Goal: Information Seeking & Learning: Learn about a topic

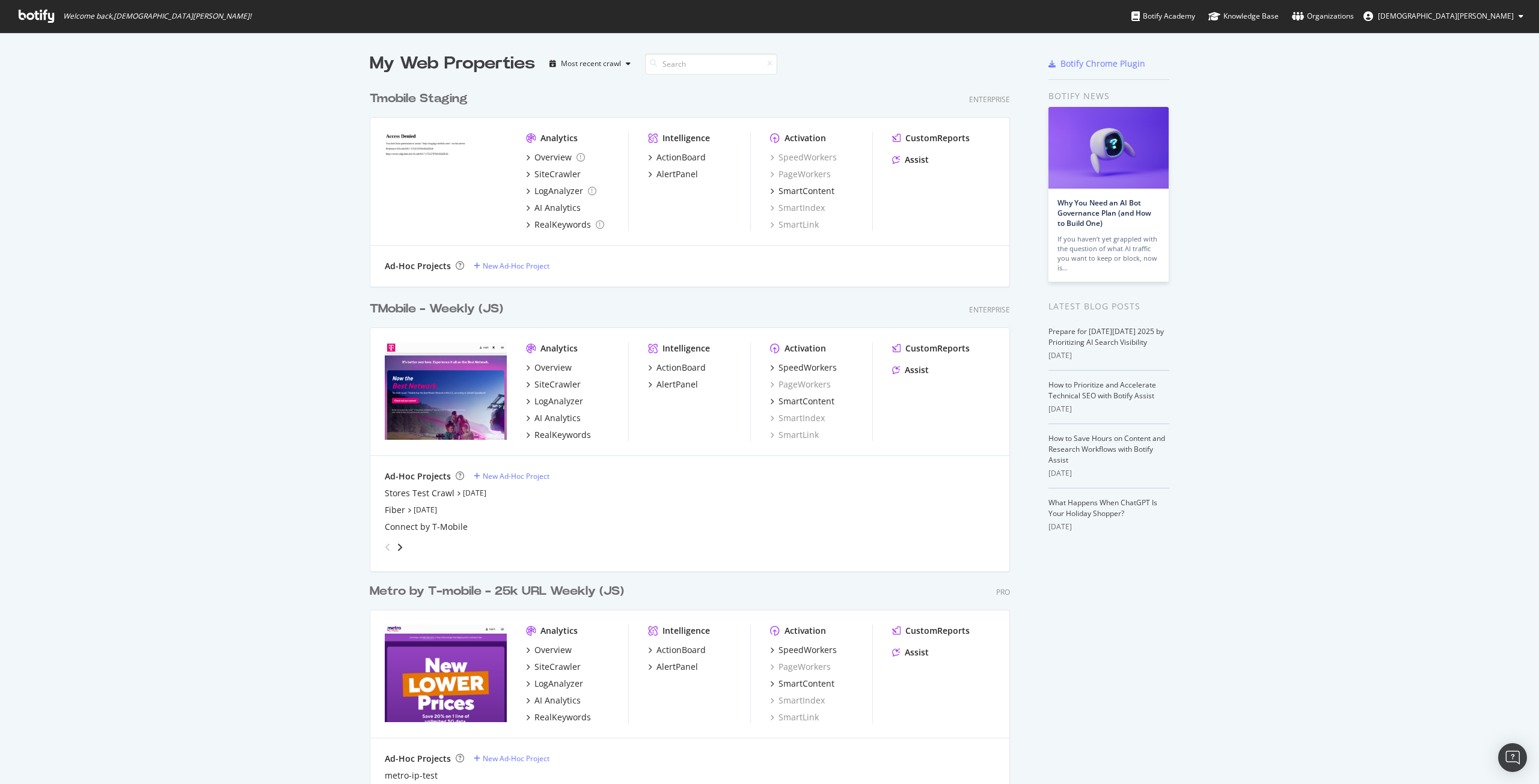
scroll to position [977, 641]
click at [412, 311] on div "TMobile - Weekly (JS)" at bounding box center [436, 309] width 133 height 17
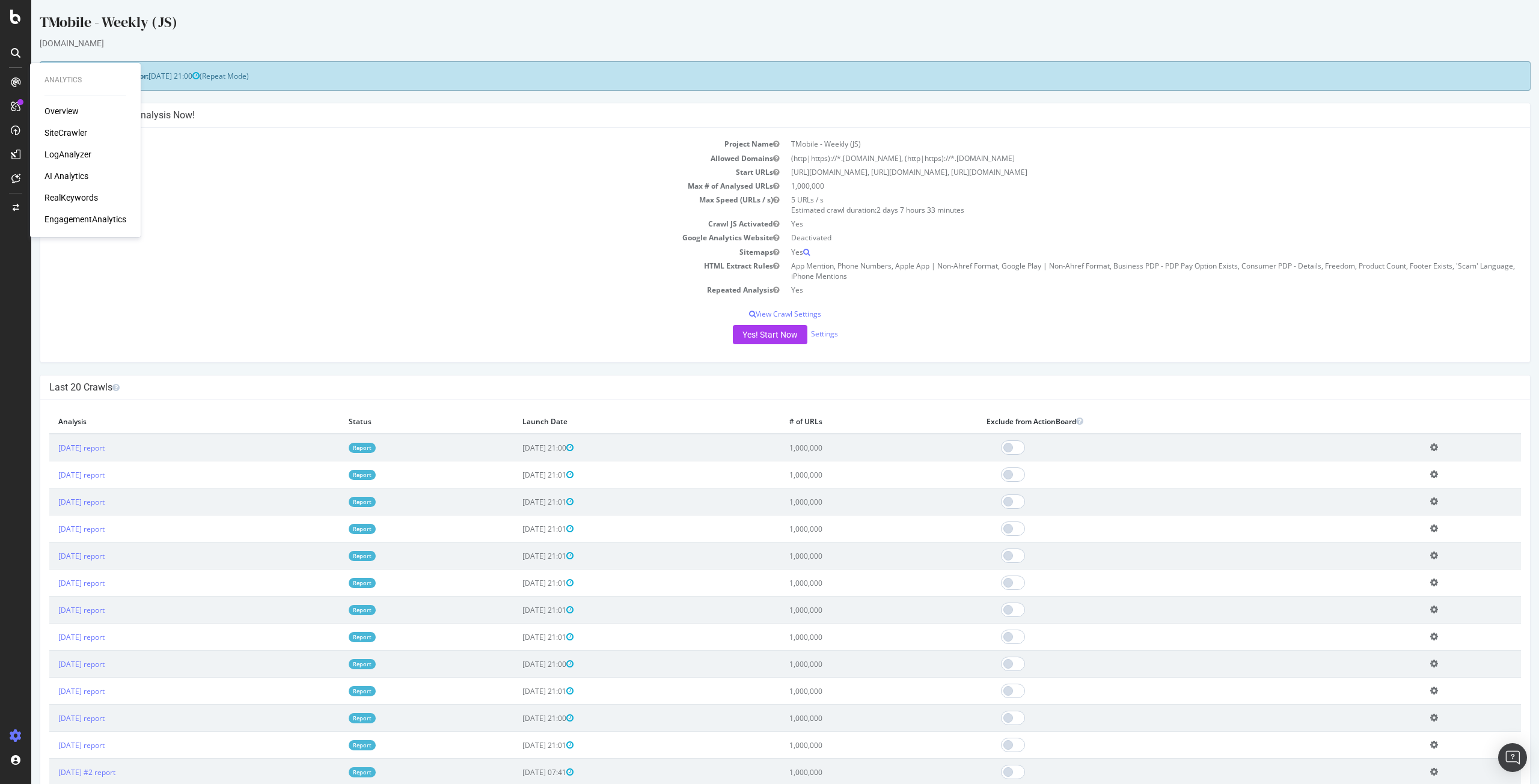
click at [77, 199] on div "RealKeywords" at bounding box center [71, 197] width 53 height 12
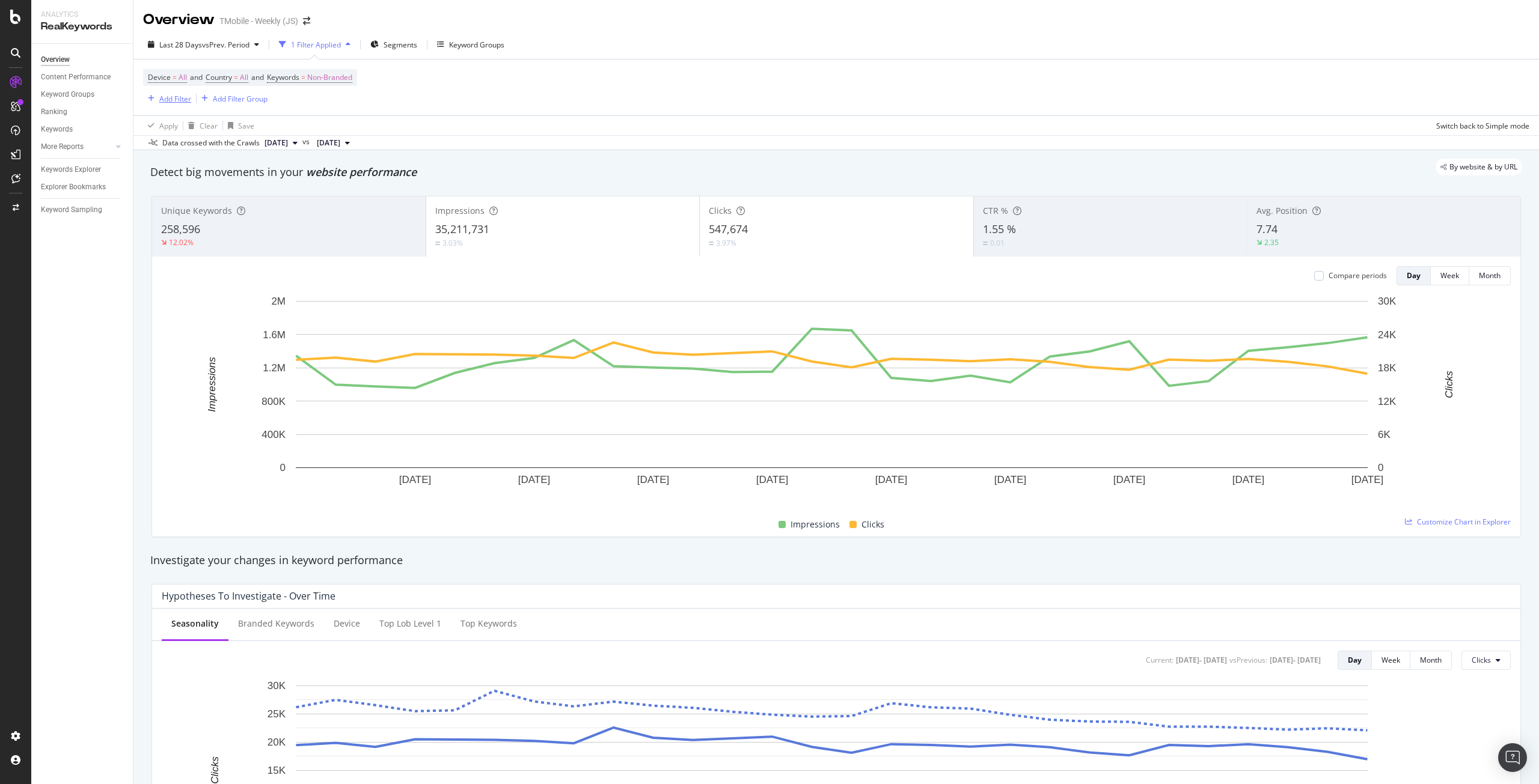
click at [162, 100] on div "Add Filter" at bounding box center [175, 99] width 32 height 10
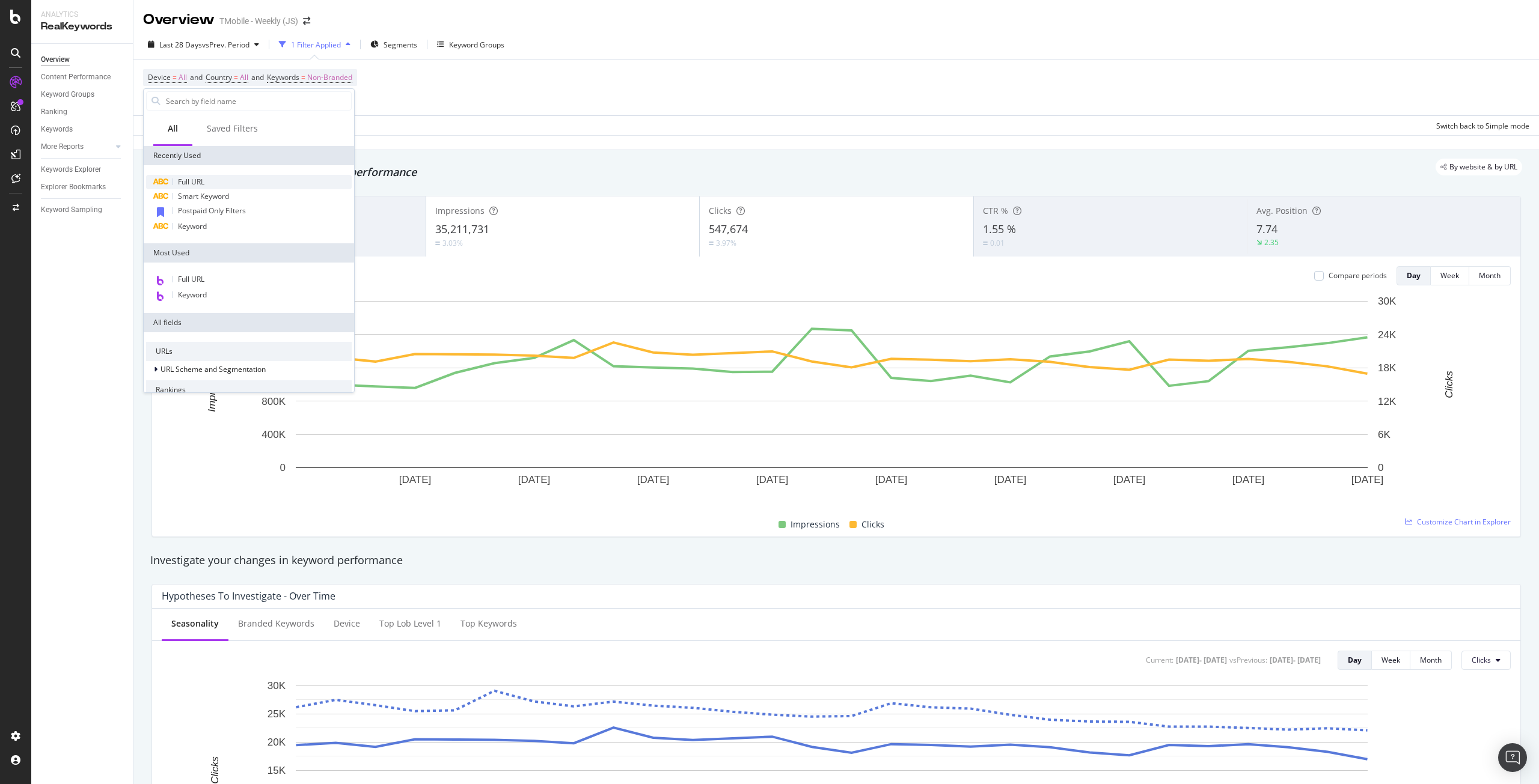
click at [222, 178] on div "Full URL" at bounding box center [249, 182] width 205 height 15
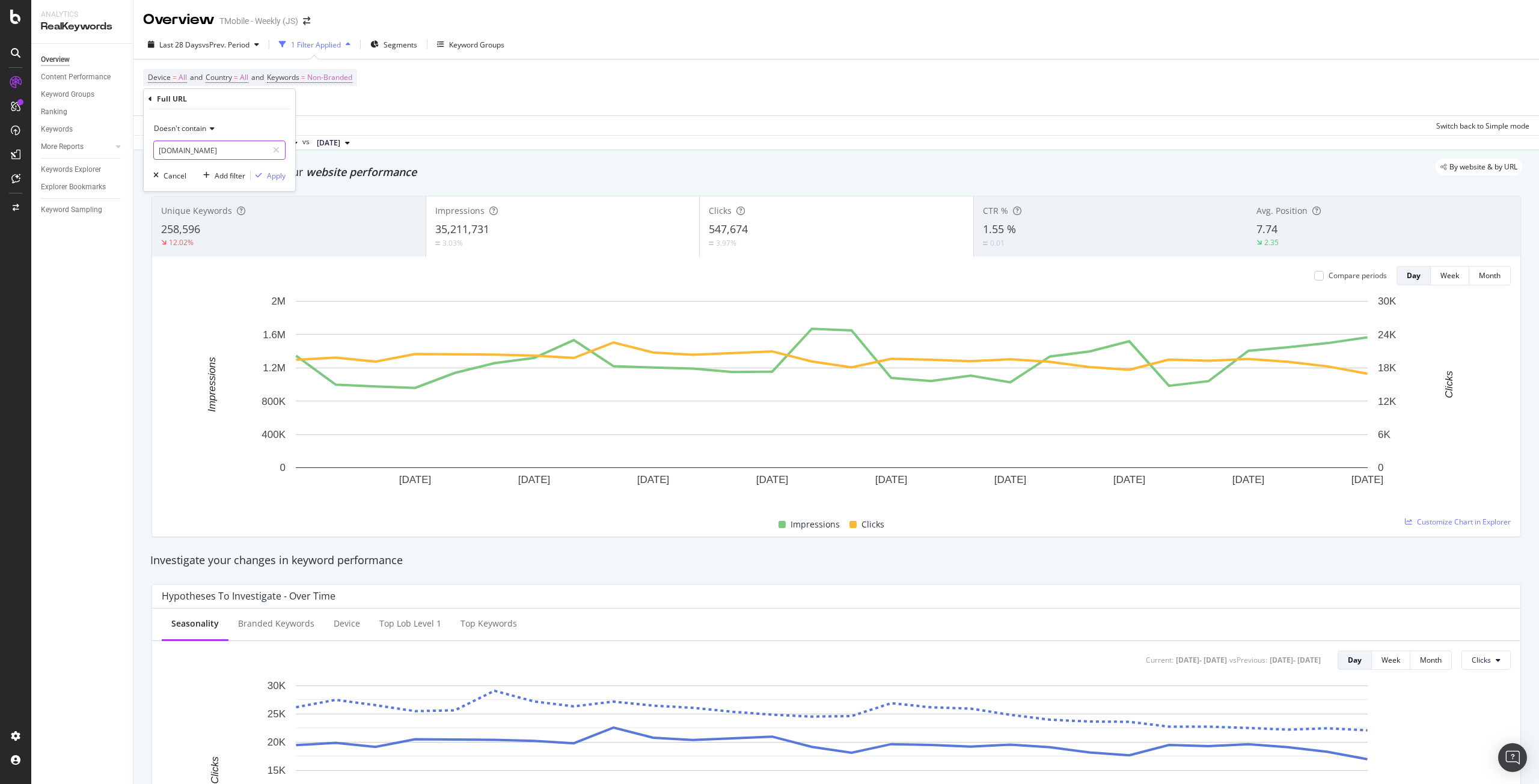
click at [240, 152] on input "prepaid.t-mobile.com" at bounding box center [211, 150] width 114 height 19
click at [204, 127] on span "Doesn't contain" at bounding box center [180, 128] width 52 height 10
click at [194, 153] on div "Equal to" at bounding box center [221, 153] width 129 height 16
click at [196, 153] on input "prepaid.t-mobile.com" at bounding box center [211, 150] width 114 height 19
paste input "http://t-mobile.com/resources/how-to-join-us"
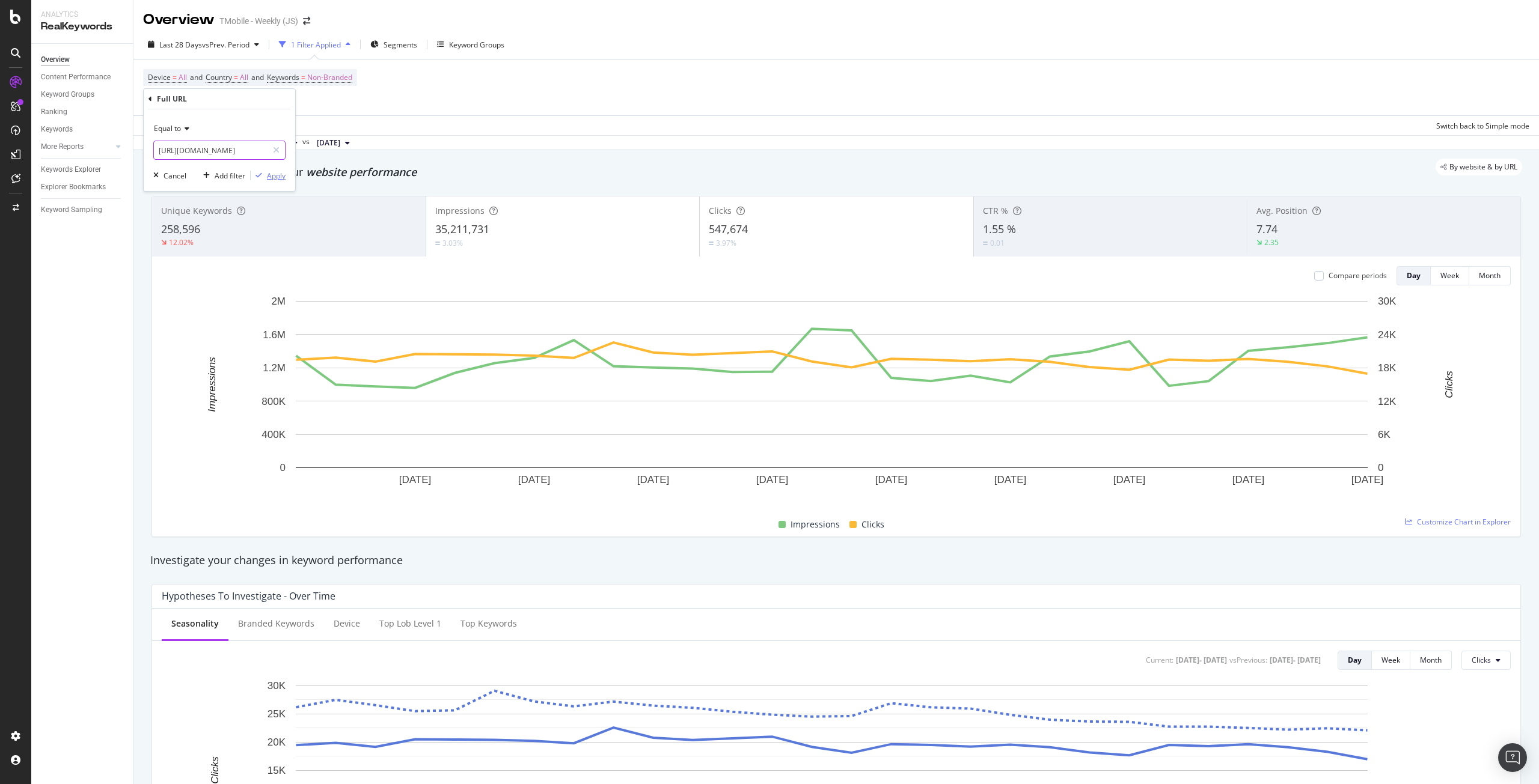
scroll to position [0, 48]
type input "http://t-mobile.com/resources/how-to-join-us"
click at [266, 178] on div "button" at bounding box center [259, 175] width 16 height 7
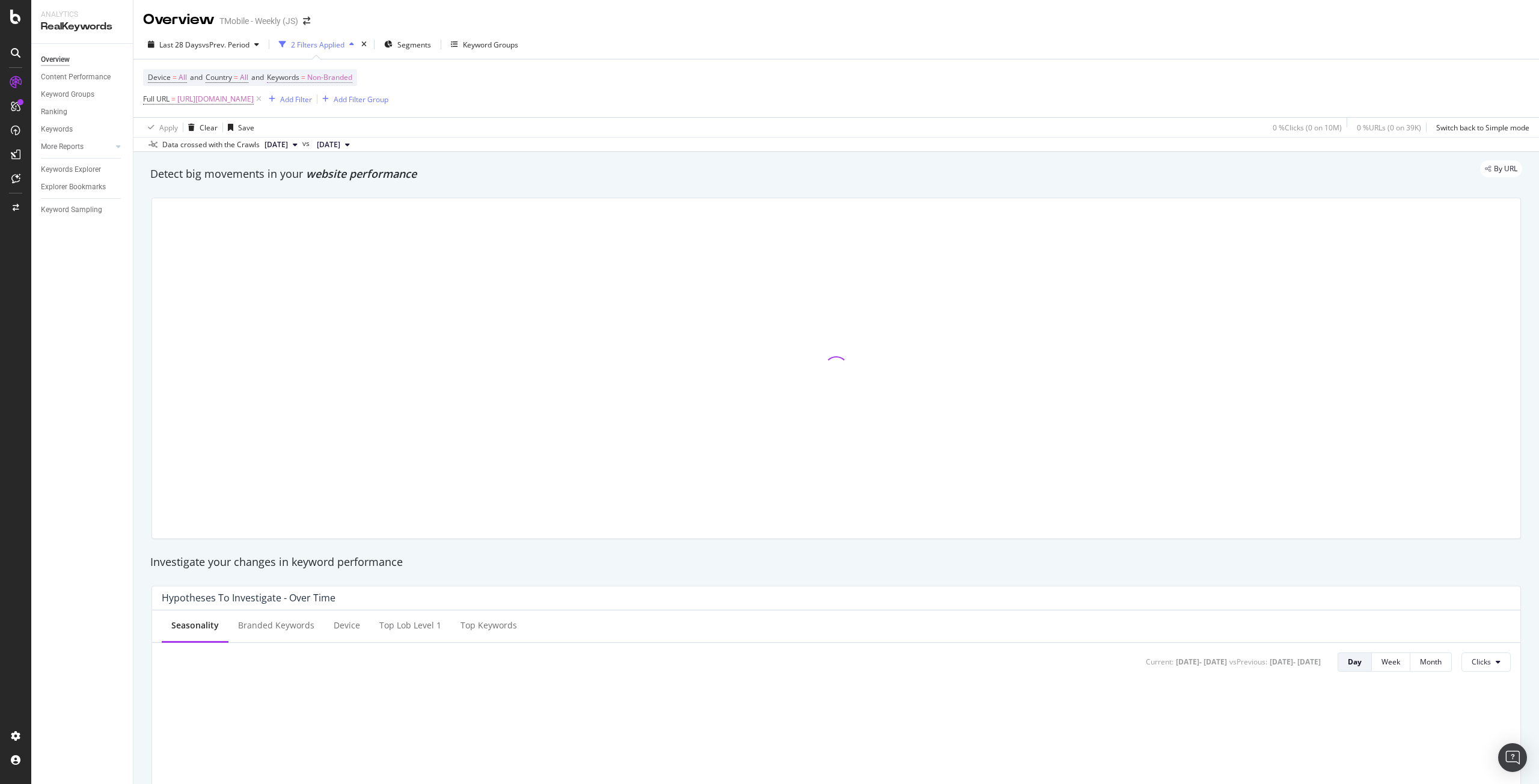
click at [330, 77] on span "Non-Branded" at bounding box center [330, 77] width 45 height 17
click at [325, 107] on span "Non-Branded" at bounding box center [309, 105] width 50 height 10
click at [319, 201] on span "All" at bounding box center [356, 199] width 122 height 11
click at [402, 132] on div "Apply" at bounding box center [407, 131] width 18 height 10
click at [210, 44] on span "vs Prev. Period" at bounding box center [226, 45] width 48 height 10
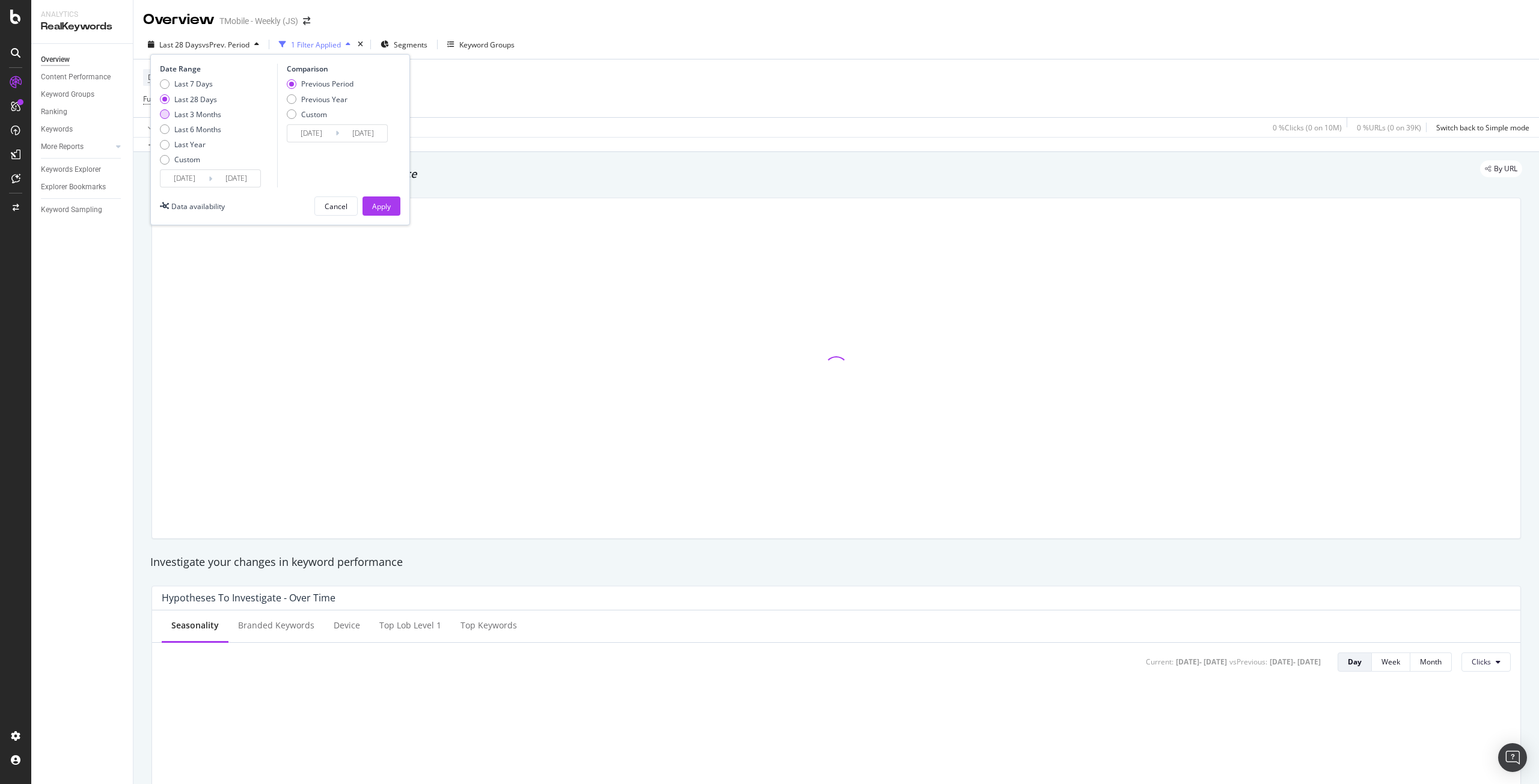
click at [204, 114] on div "Last 3 Months" at bounding box center [198, 115] width 47 height 10
type input "2025/07/12"
type input "2025/04/11"
type input "2025/07/11"
click at [377, 205] on div "Apply" at bounding box center [381, 207] width 18 height 10
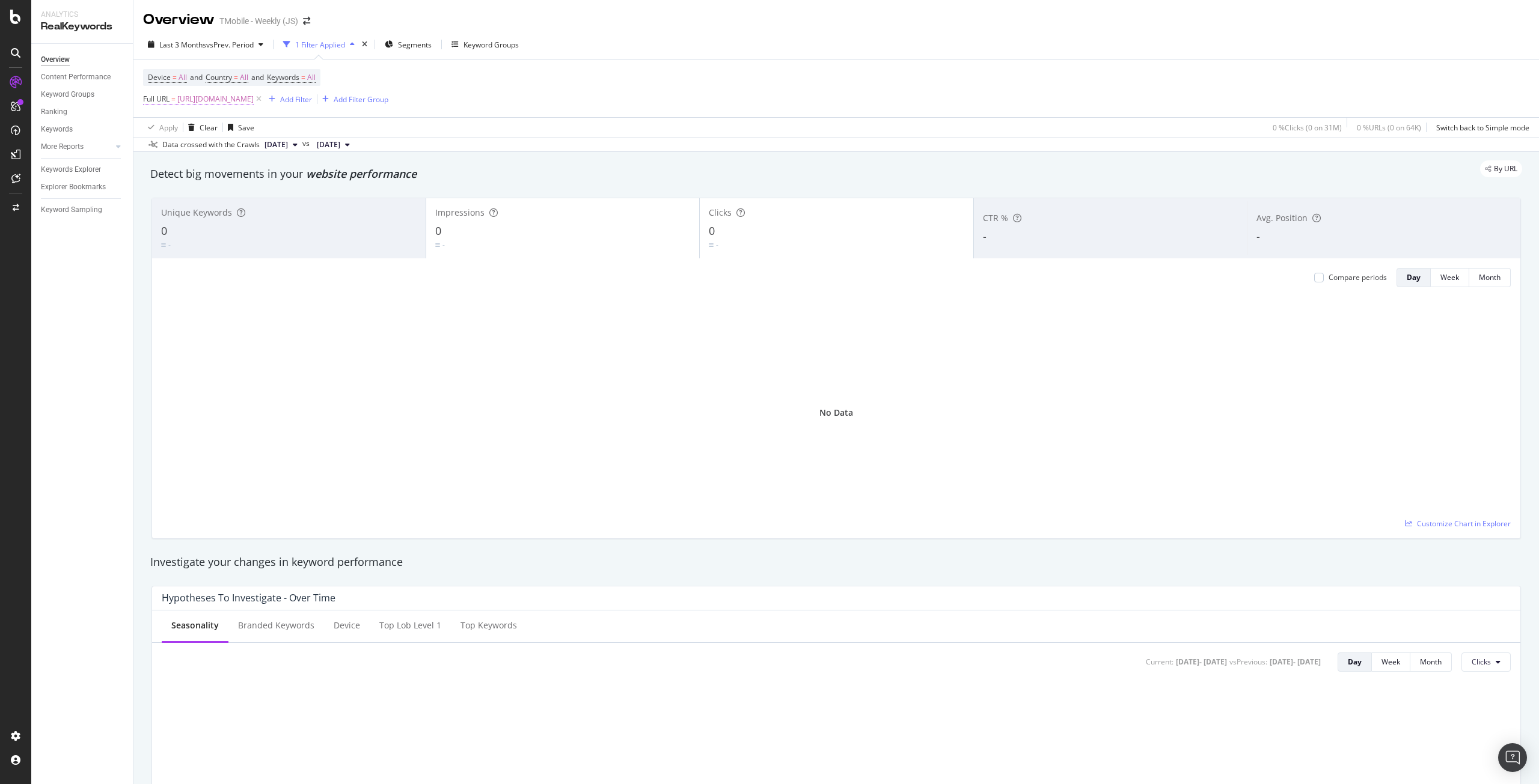
click at [254, 101] on span "http://t-mobile.com/resources/how-to-join-us" at bounding box center [216, 99] width 76 height 17
click at [175, 176] on div "Cancel" at bounding box center [175, 174] width 23 height 10
click at [244, 42] on span "vs Prev. Period" at bounding box center [230, 45] width 48 height 10
click at [467, 13] on div "Overview TMobile - Weekly (JS)" at bounding box center [836, 15] width 1406 height 30
click at [264, 100] on icon at bounding box center [259, 99] width 10 height 12
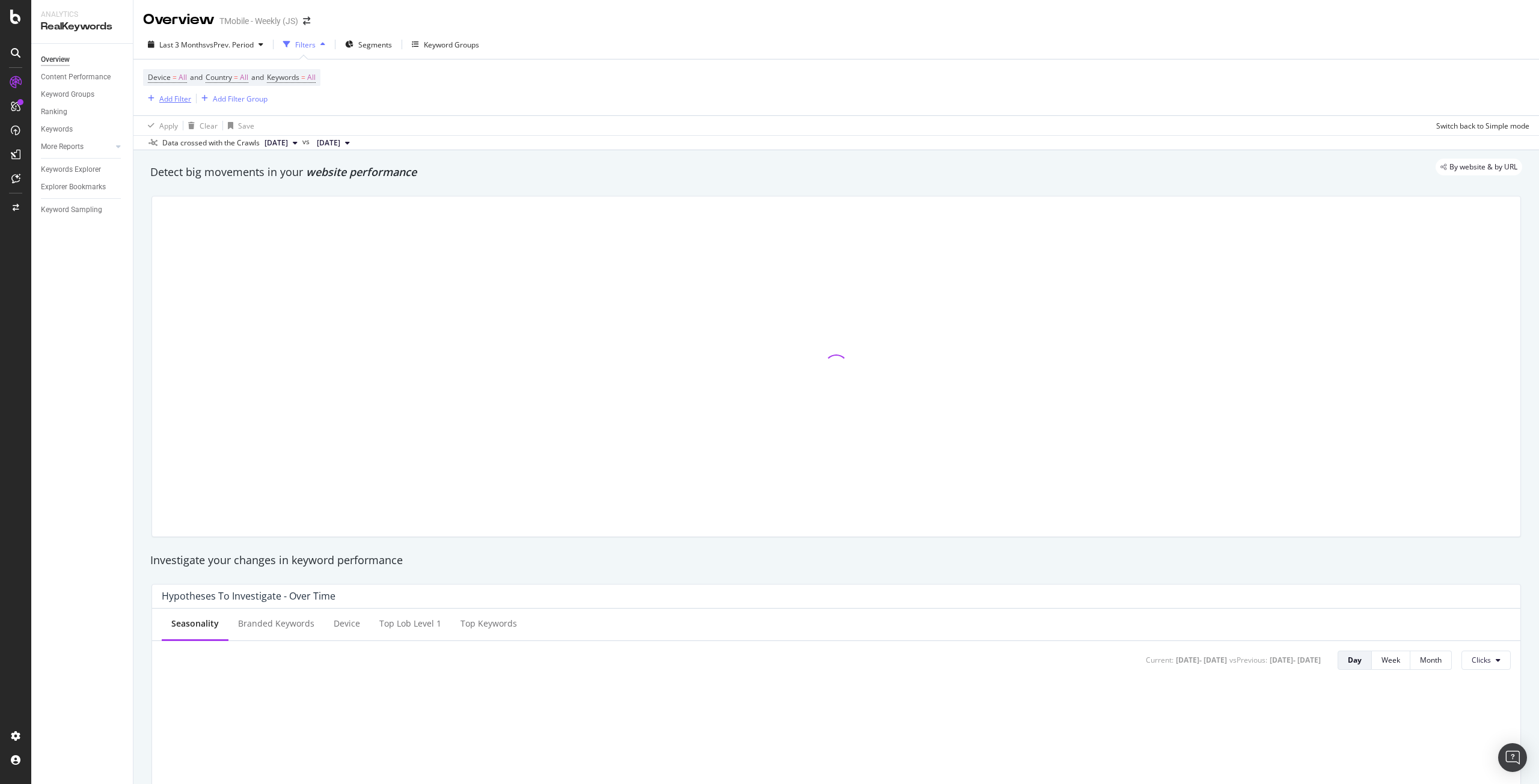
click at [179, 96] on div "Add Filter" at bounding box center [175, 99] width 32 height 10
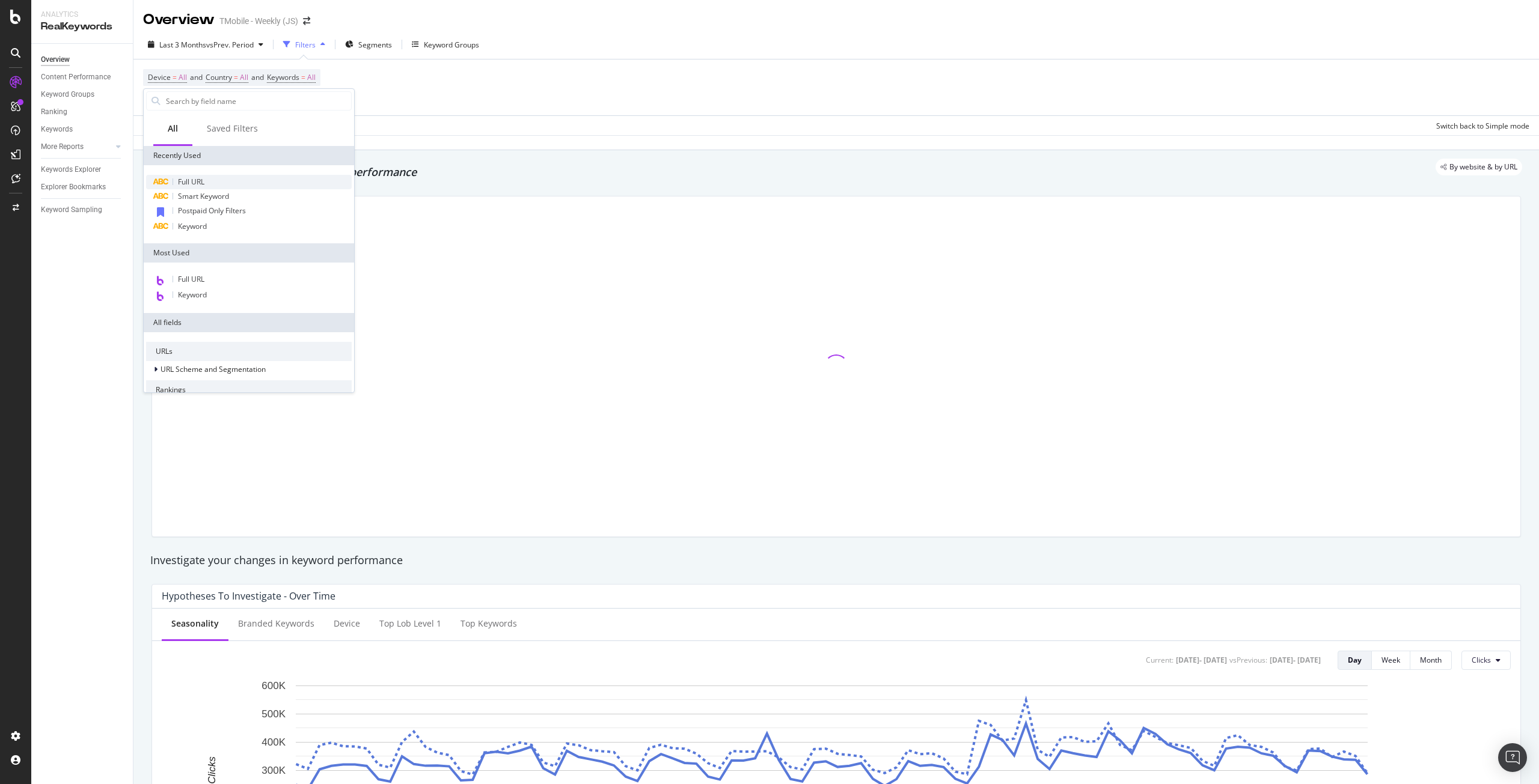
drag, startPoint x: 246, startPoint y: 103, endPoint x: 197, endPoint y: 182, distance: 93.0
click at [197, 182] on span "Full URL" at bounding box center [192, 182] width 27 height 10
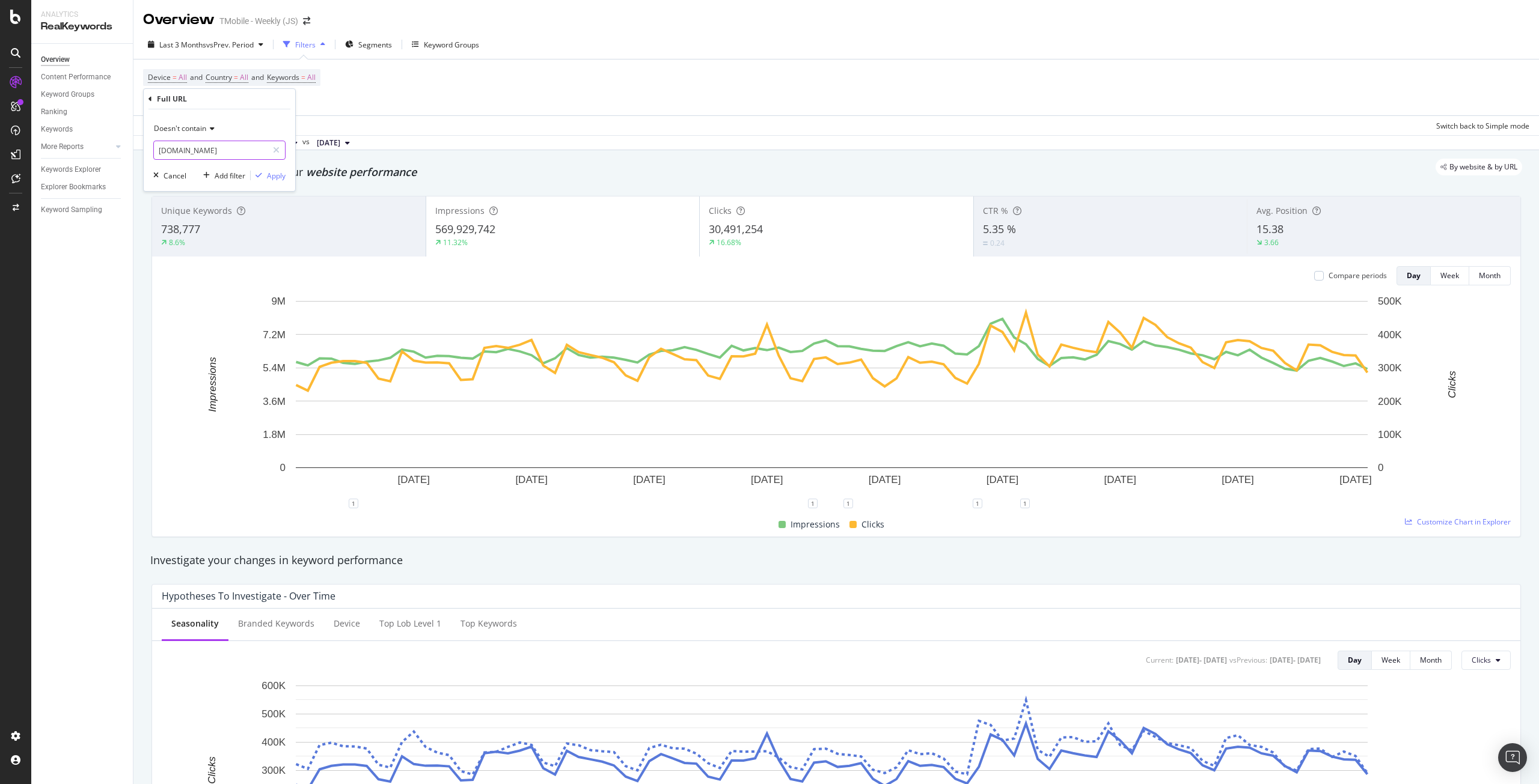
click at [195, 151] on input "prepaid.t-mobile.com" at bounding box center [211, 150] width 114 height 19
paste input "http://t-mobile.com/resources/how-to-join-us"
type input "http://t-mobile.com/resources/how-to-join-us"
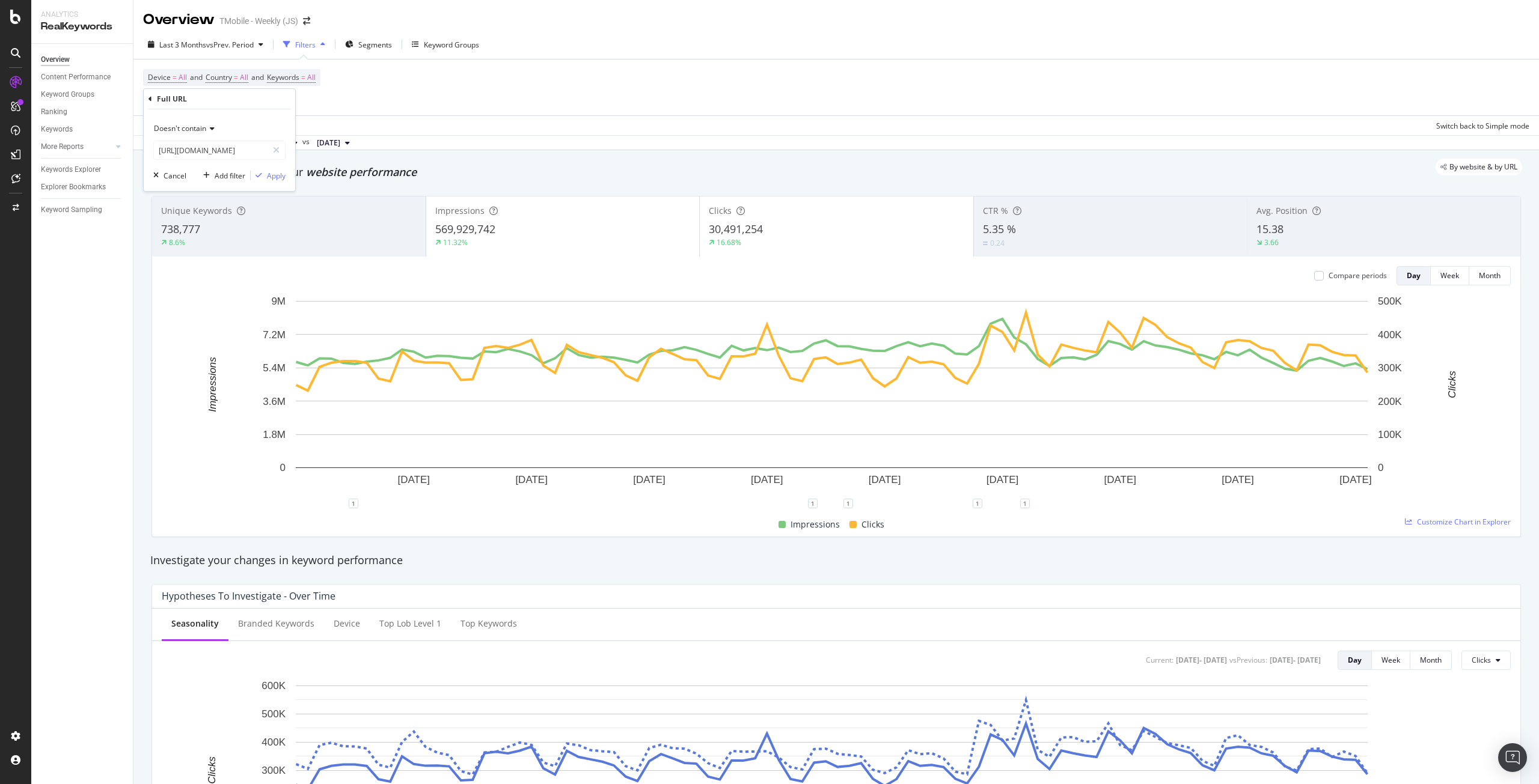
click at [204, 125] on span "Doesn't contain" at bounding box center [180, 128] width 52 height 10
click at [200, 245] on div "Contains" at bounding box center [221, 247] width 129 height 16
drag, startPoint x: 262, startPoint y: 172, endPoint x: 268, endPoint y: 179, distance: 9.2
click at [263, 172] on div "button" at bounding box center [259, 175] width 16 height 7
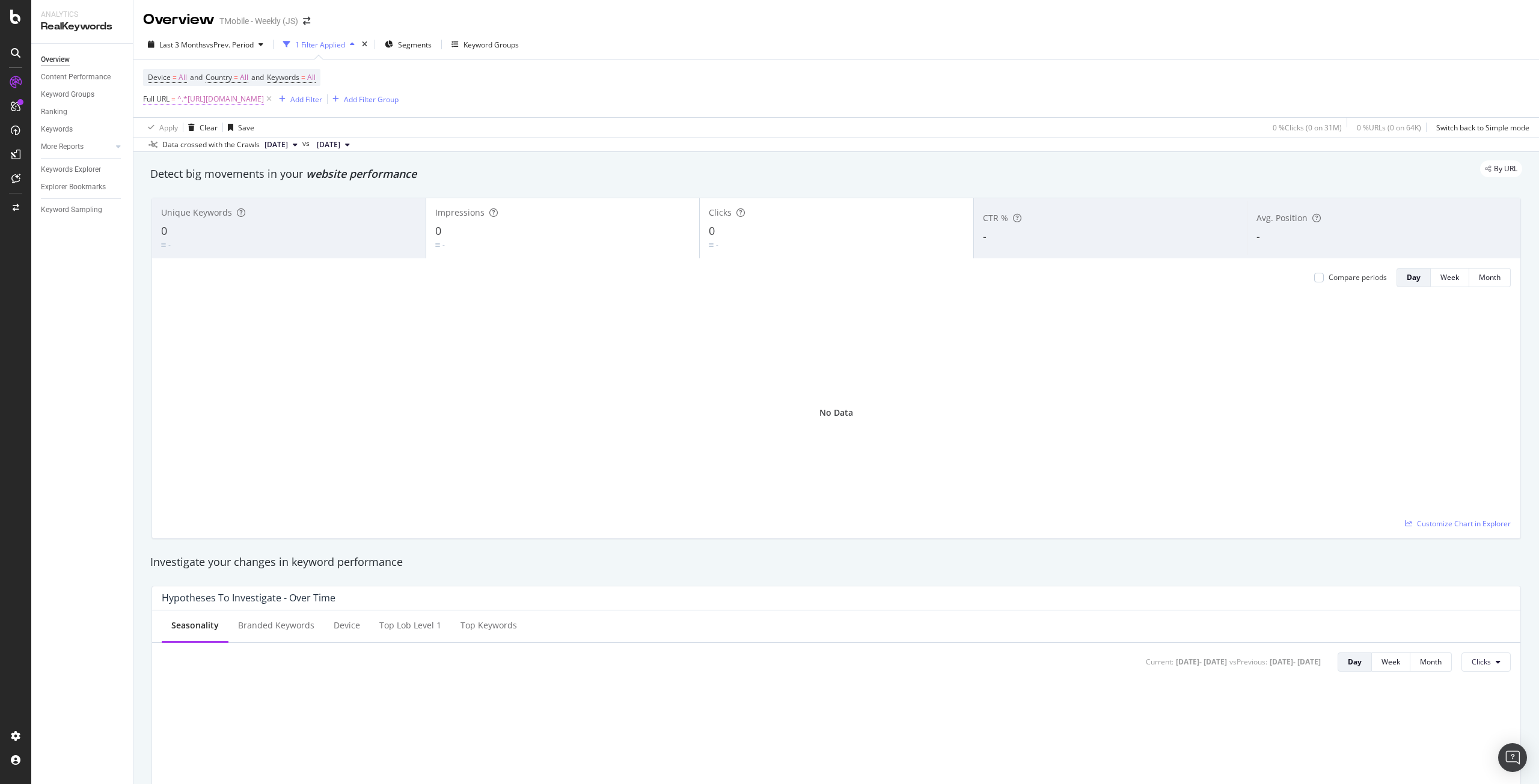
click at [264, 101] on span "^.*http://t-mobile.com/resources/how-to-join-us.*$" at bounding box center [221, 99] width 87 height 17
click at [221, 148] on input "http://t-mobile.com/resources/how-to-join-us" at bounding box center [211, 149] width 114 height 19
drag, startPoint x: 226, startPoint y: 148, endPoint x: 0, endPoint y: 141, distance: 226.1
click at [0, 141] on body "Analytics RealKeywords Overview Content Performance Keyword Groups Ranking Keyw…" at bounding box center [769, 392] width 1539 height 784
type input "resources/how-to-join-us"
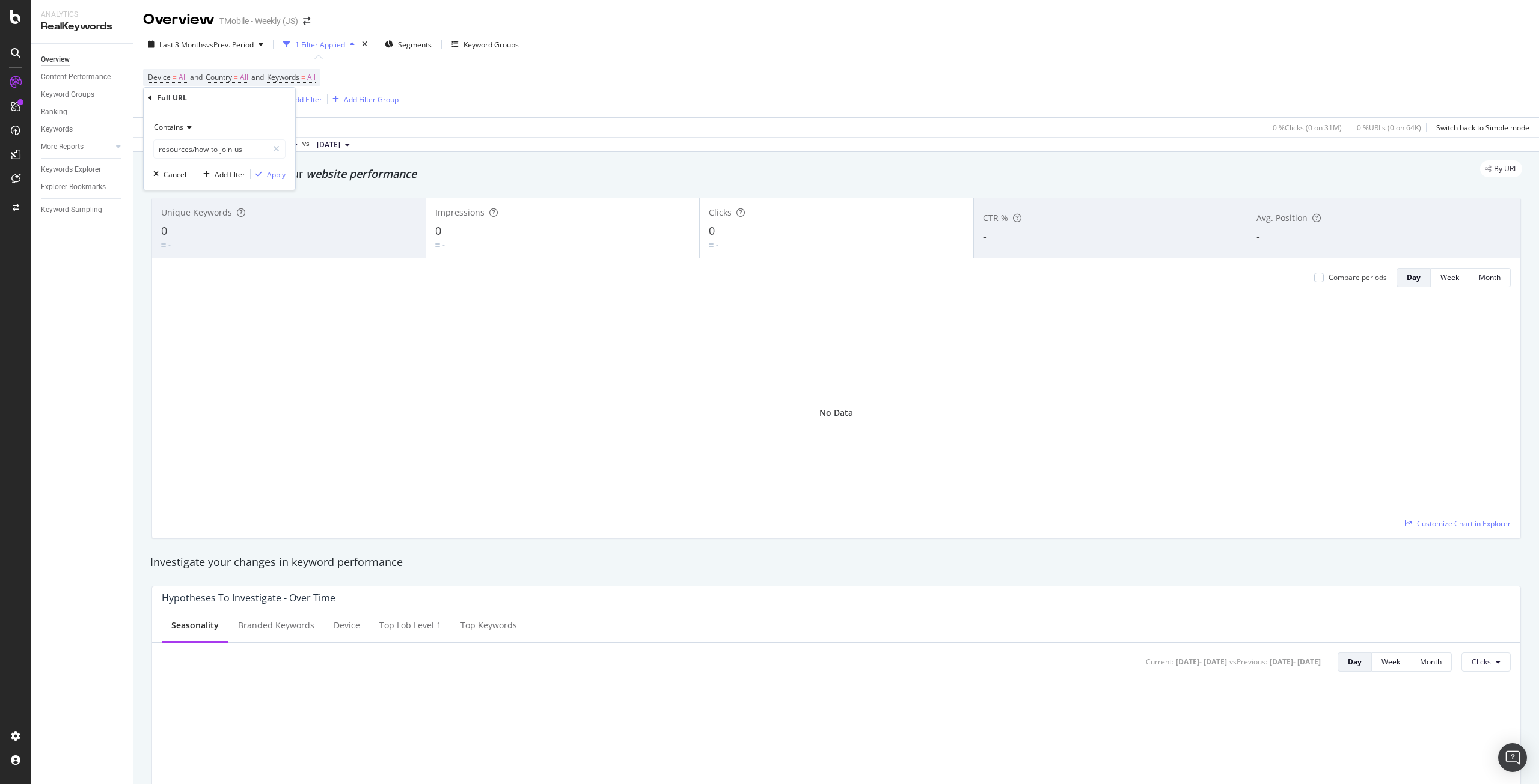
click at [269, 170] on div "Apply" at bounding box center [276, 174] width 18 height 10
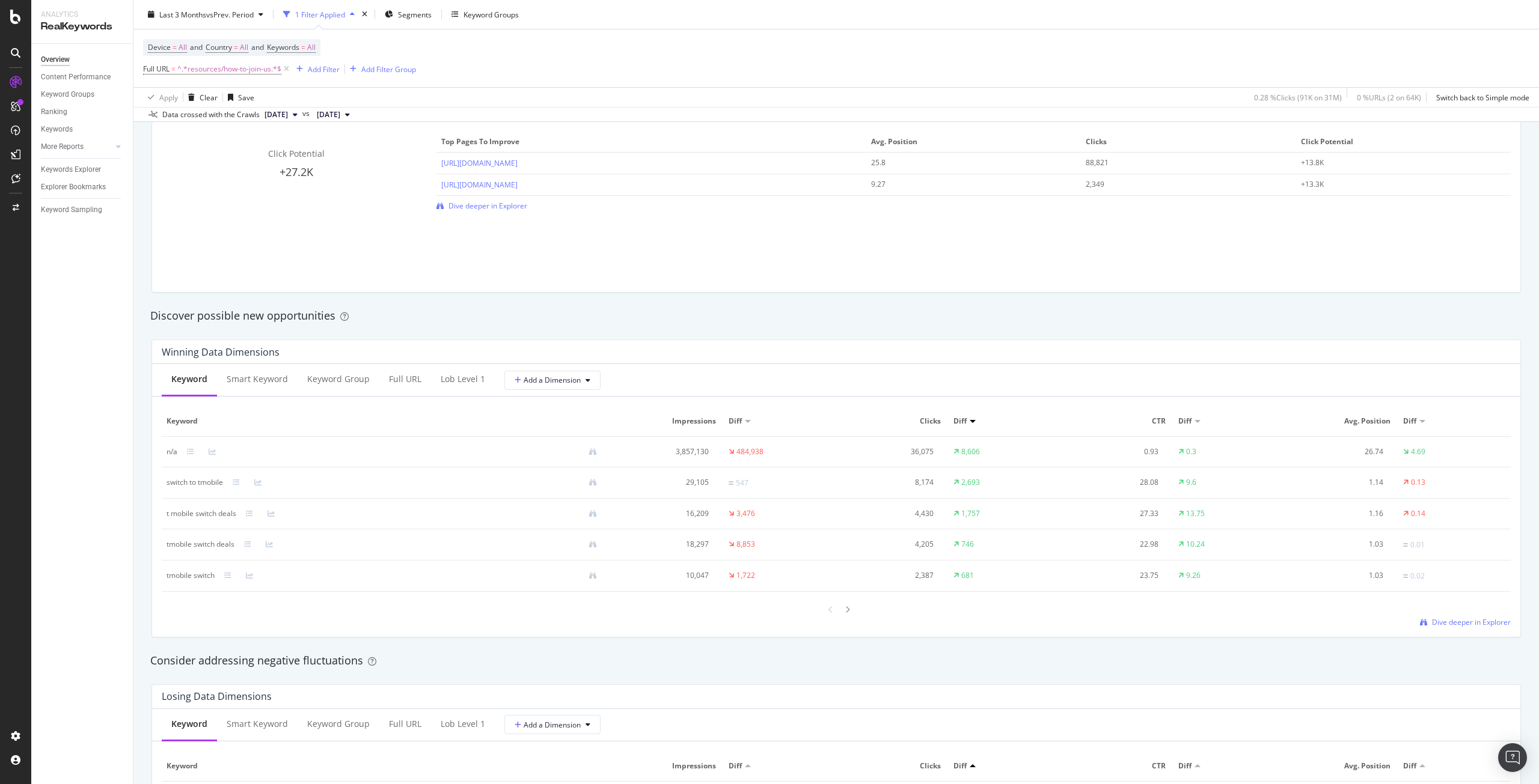
scroll to position [901, 0]
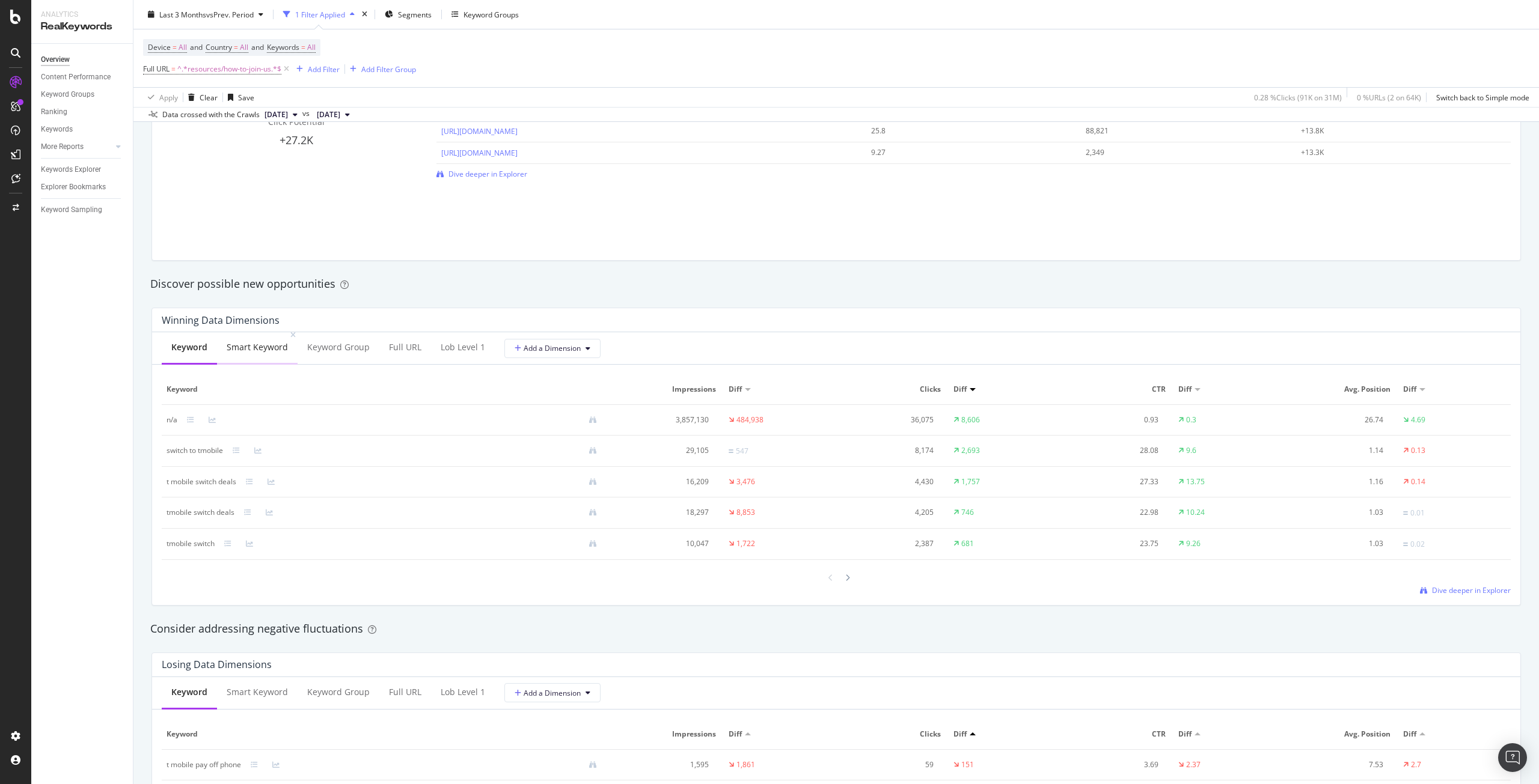
click at [263, 344] on div "Smart Keyword" at bounding box center [257, 347] width 62 height 12
click at [255, 691] on div "Smart Keyword" at bounding box center [257, 686] width 81 height 33
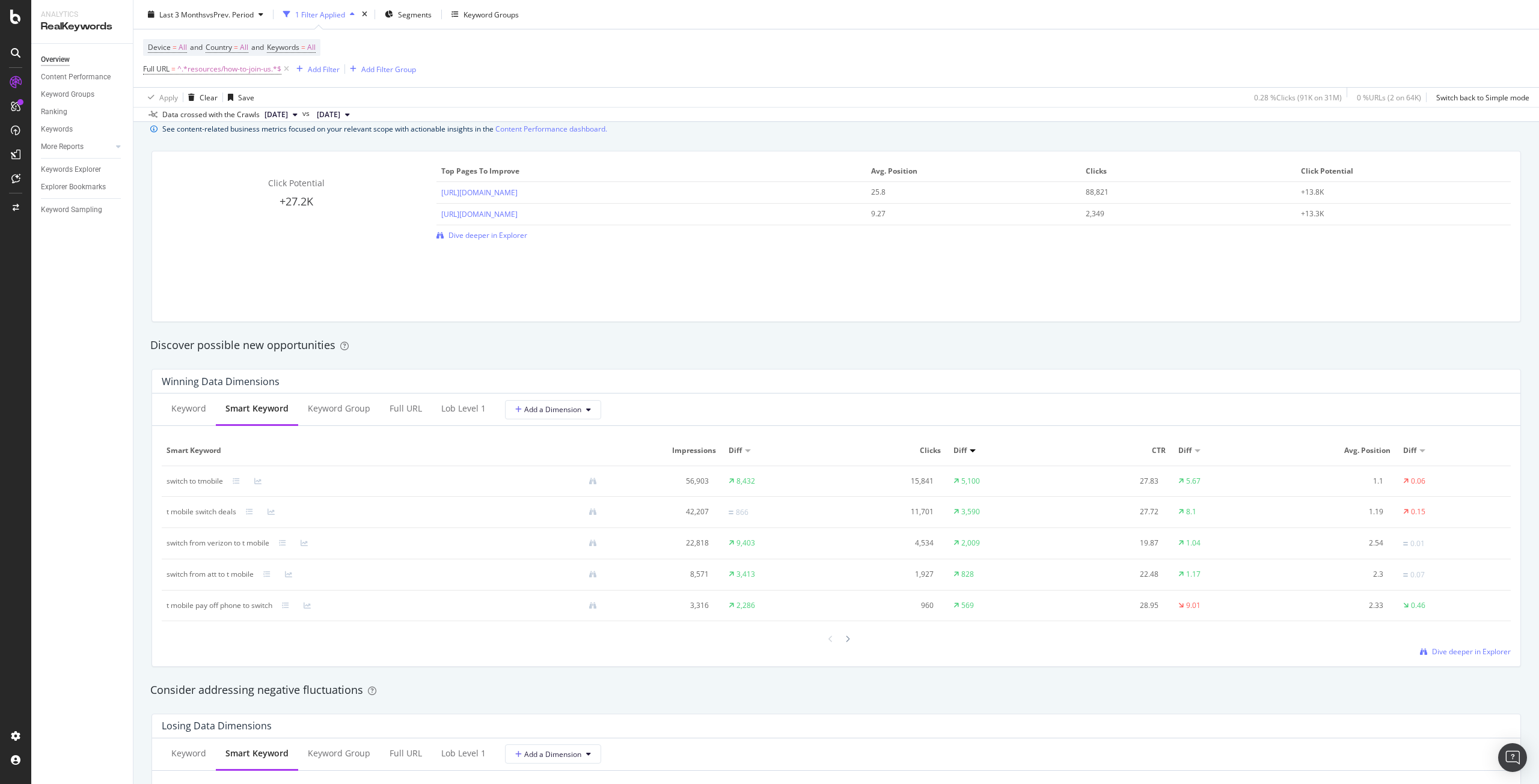
scroll to position [841, 0]
click at [845, 638] on icon at bounding box center [848, 638] width 5 height 7
click at [826, 634] on div at bounding box center [831, 638] width 11 height 16
click at [845, 636] on icon at bounding box center [848, 638] width 5 height 7
click at [845, 634] on icon at bounding box center [848, 637] width 5 height 7
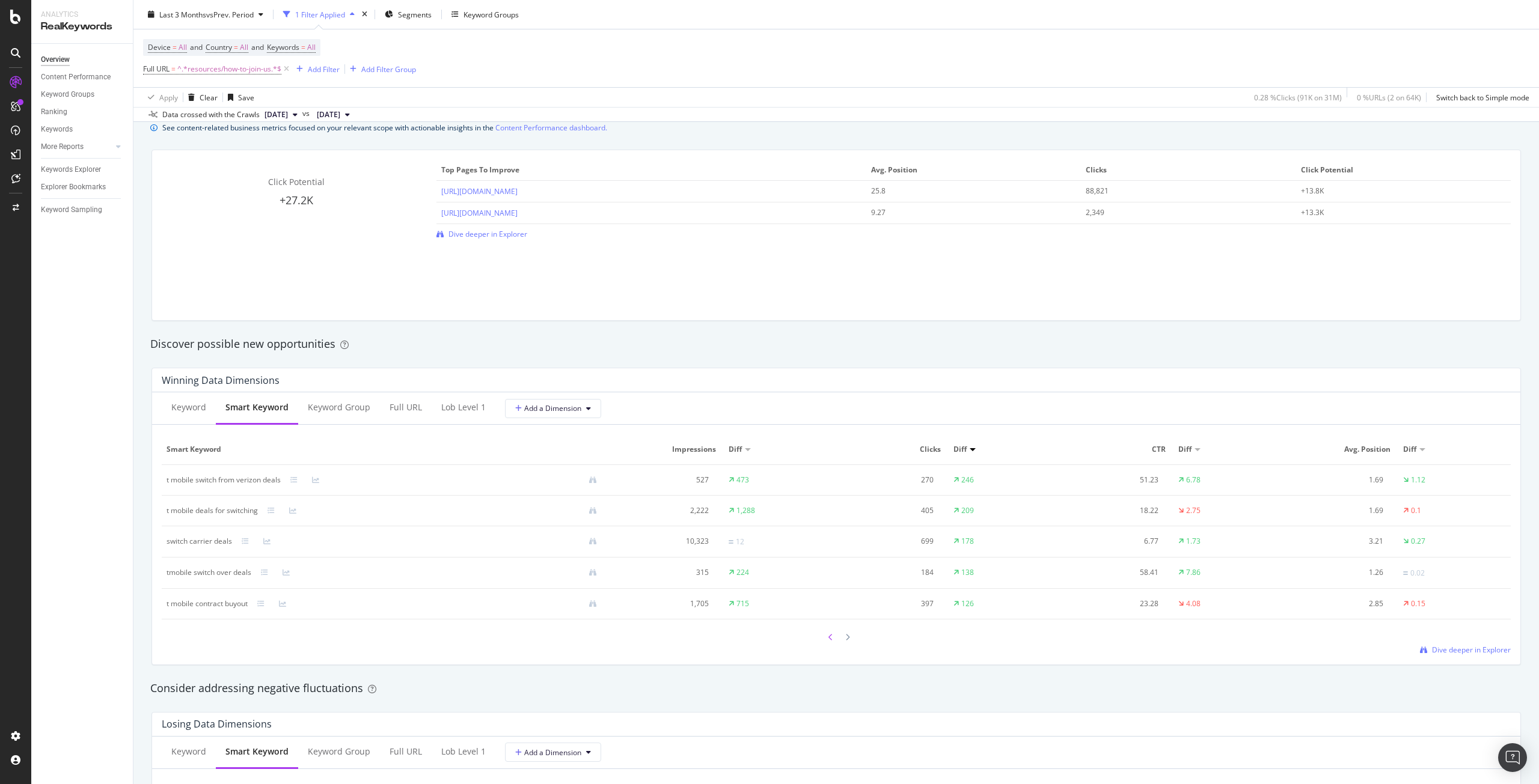
click at [829, 640] on icon at bounding box center [831, 637] width 5 height 7
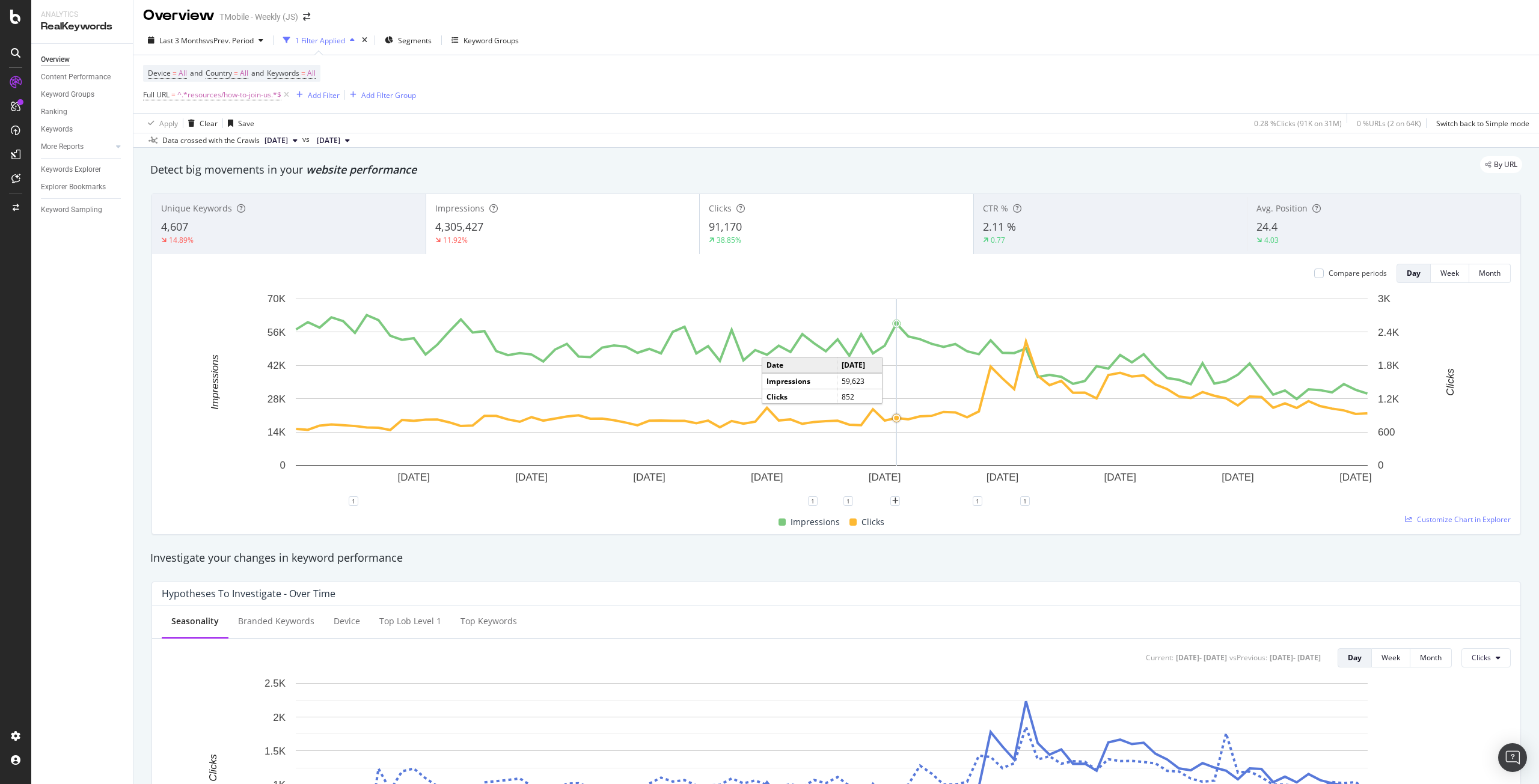
scroll to position [0, 0]
